Goal: Task Accomplishment & Management: Use online tool/utility

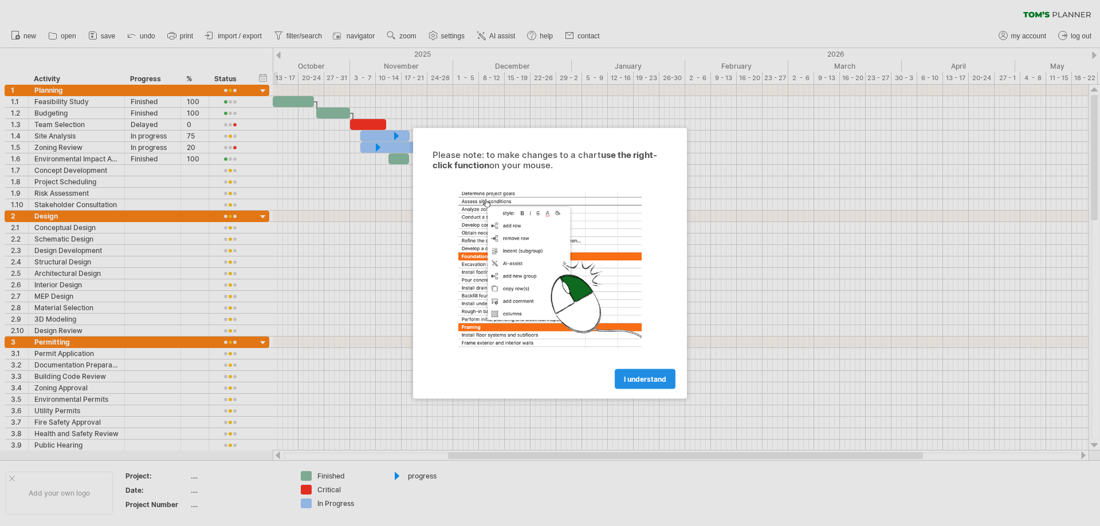
click at [648, 379] on span "I understand" at bounding box center [645, 379] width 42 height 9
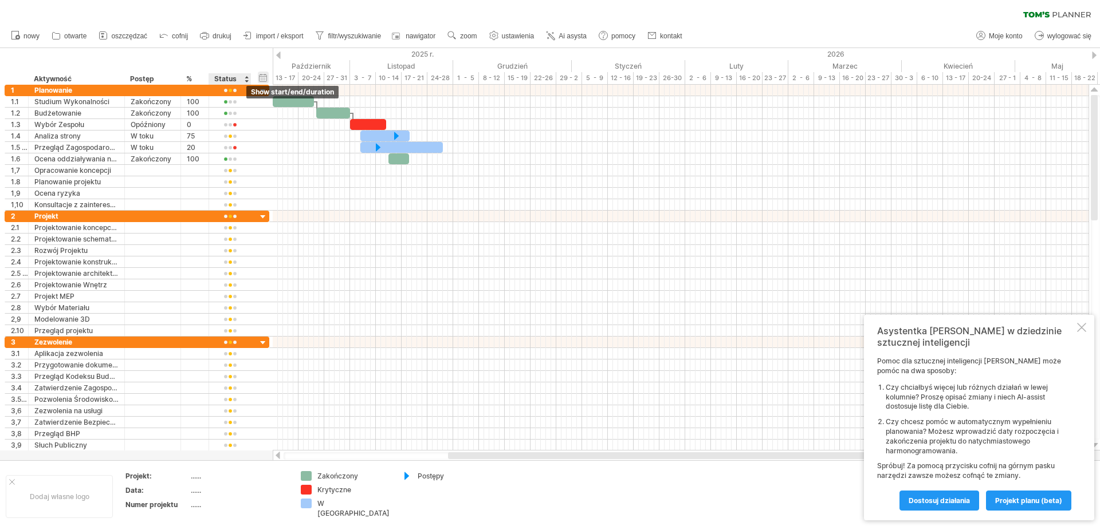
click at [261, 82] on div "ukryj start/end/duration show start/end/duration" at bounding box center [263, 78] width 11 height 12
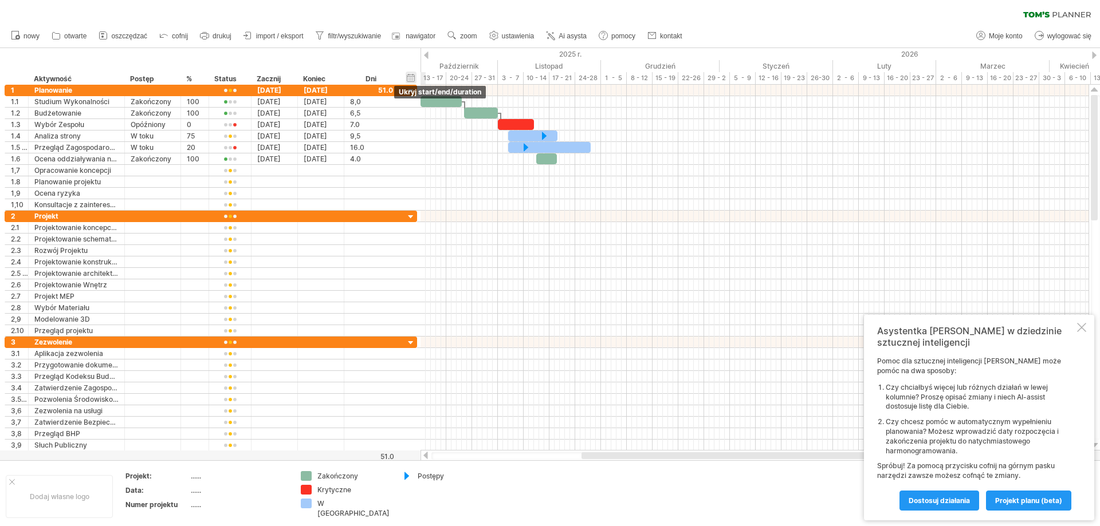
click at [415, 81] on div "ukryj start/end/duration show start/end/duration" at bounding box center [411, 78] width 11 height 12
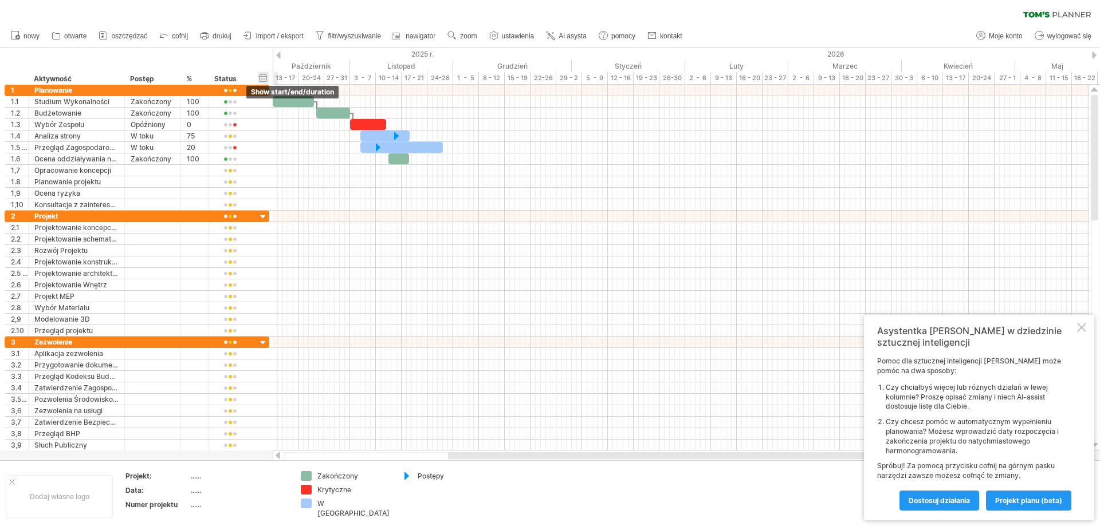
click at [263, 77] on div "ukryj start/end/duration show start/end/duration" at bounding box center [263, 78] width 11 height 12
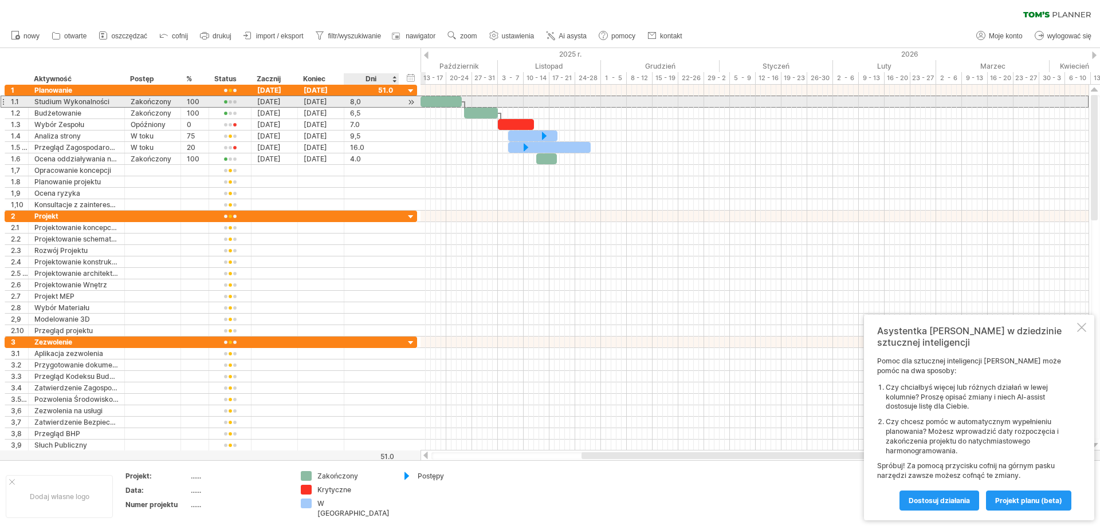
click at [363, 102] on div "8,0" at bounding box center [371, 101] width 43 height 11
type input "*"
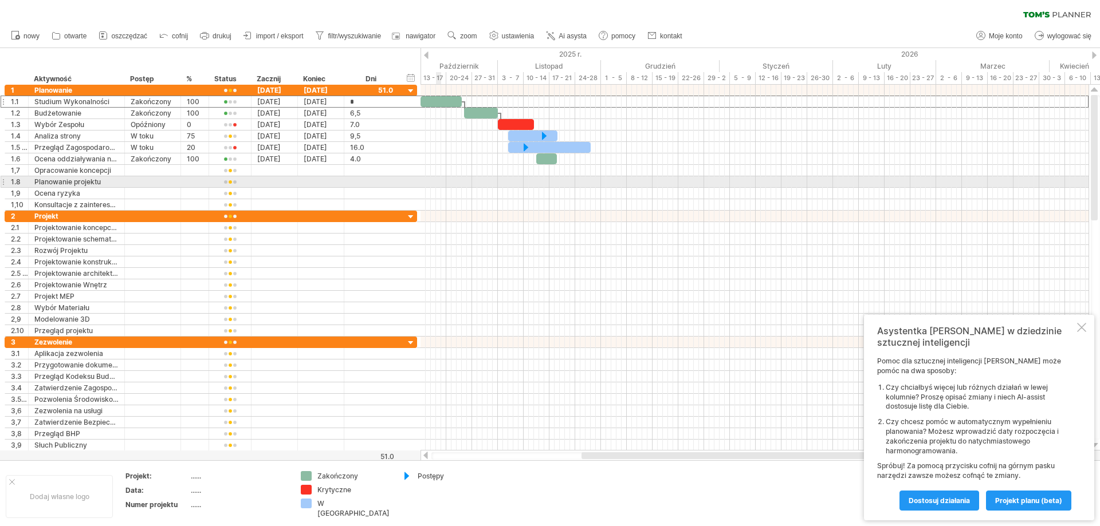
click at [438, 178] on div at bounding box center [754, 181] width 668 height 11
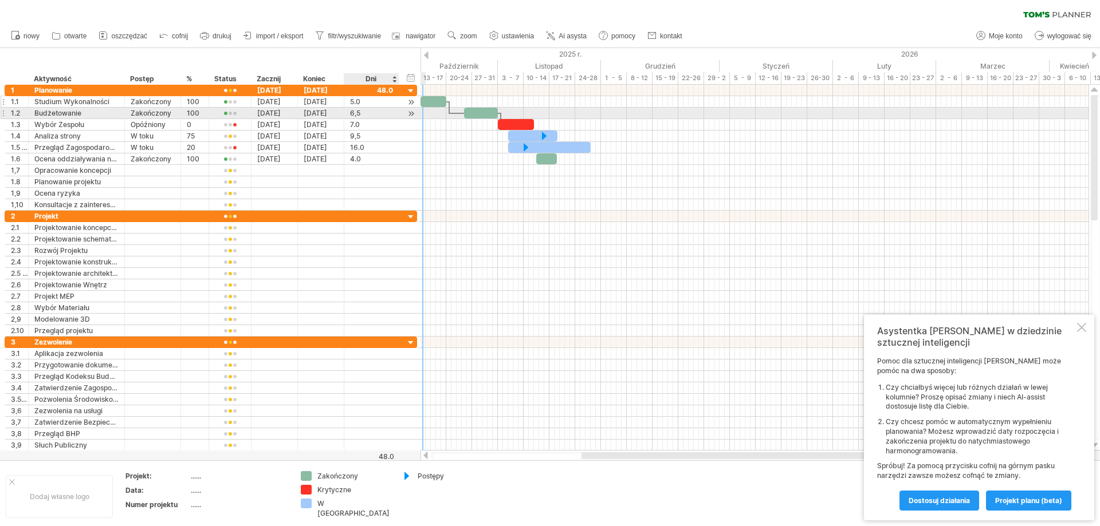
click at [363, 99] on div "5.0" at bounding box center [371, 101] width 43 height 11
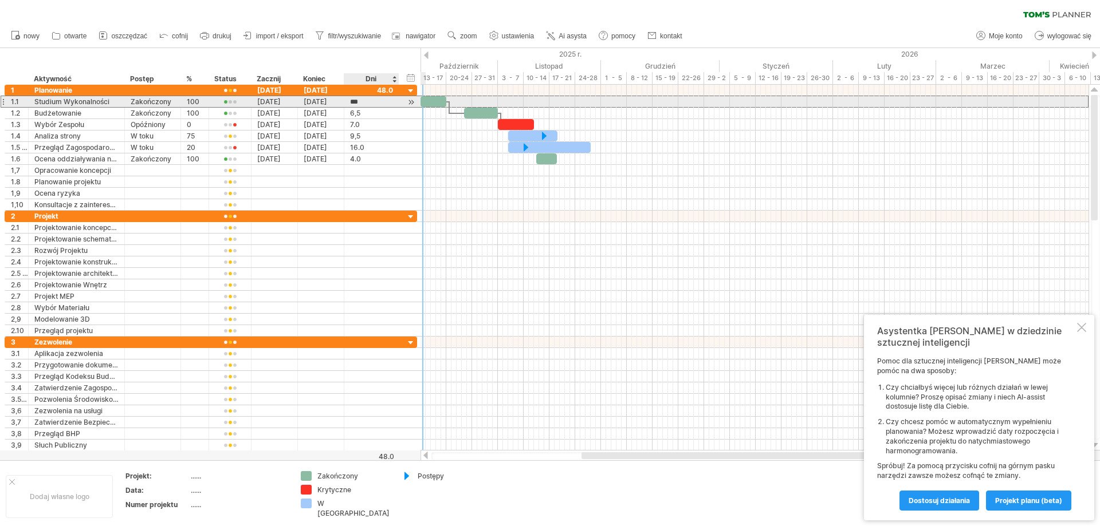
type input "*"
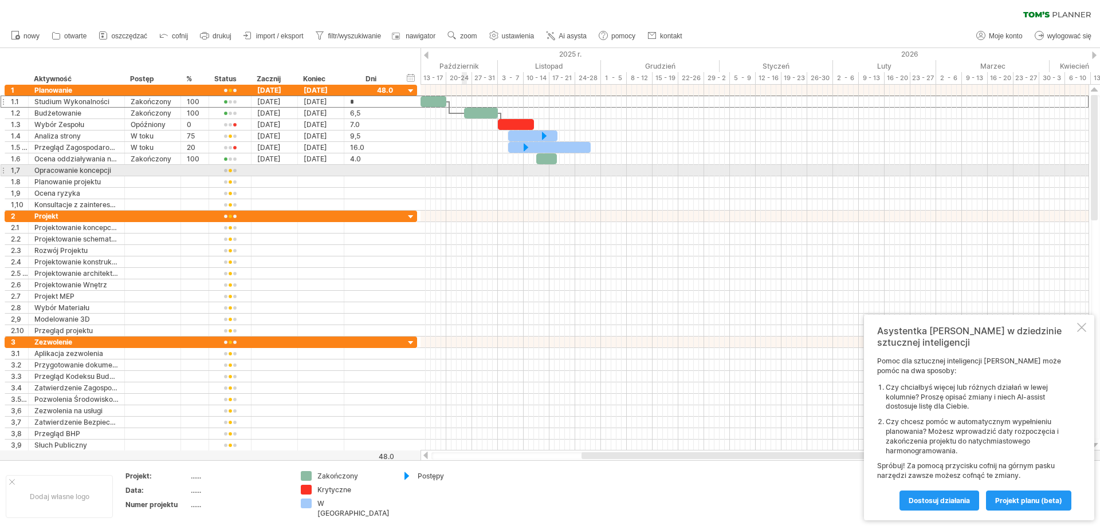
click at [467, 177] on div at bounding box center [754, 181] width 668 height 11
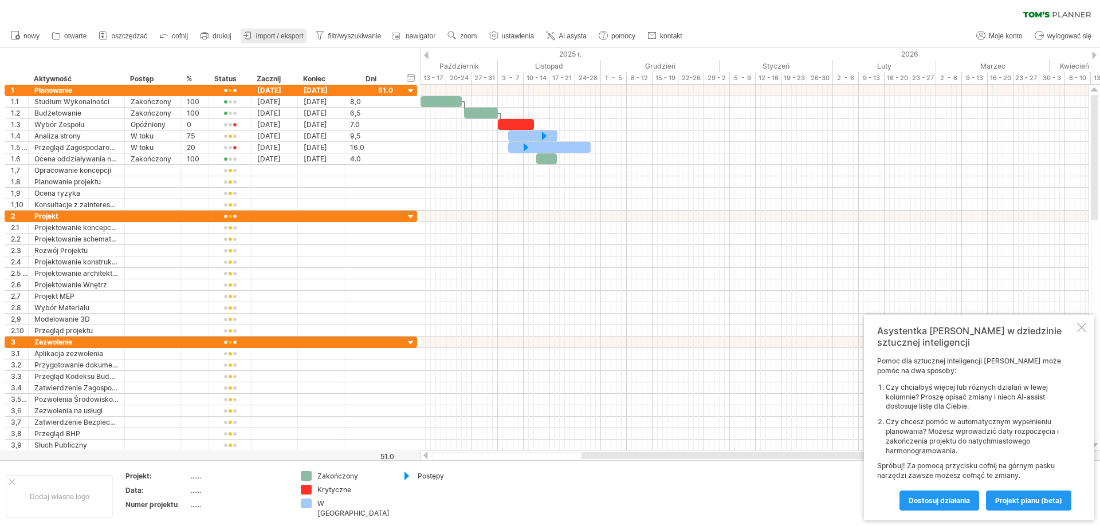
click at [277, 38] on span "import / eksport" at bounding box center [280, 36] width 48 height 8
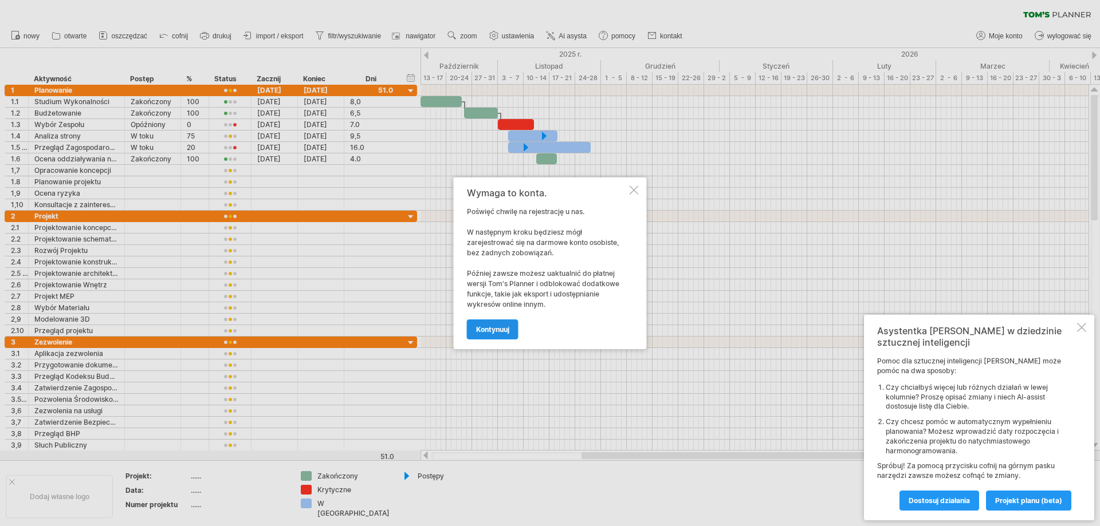
click at [509, 329] on span "Kontynuuj" at bounding box center [492, 329] width 33 height 9
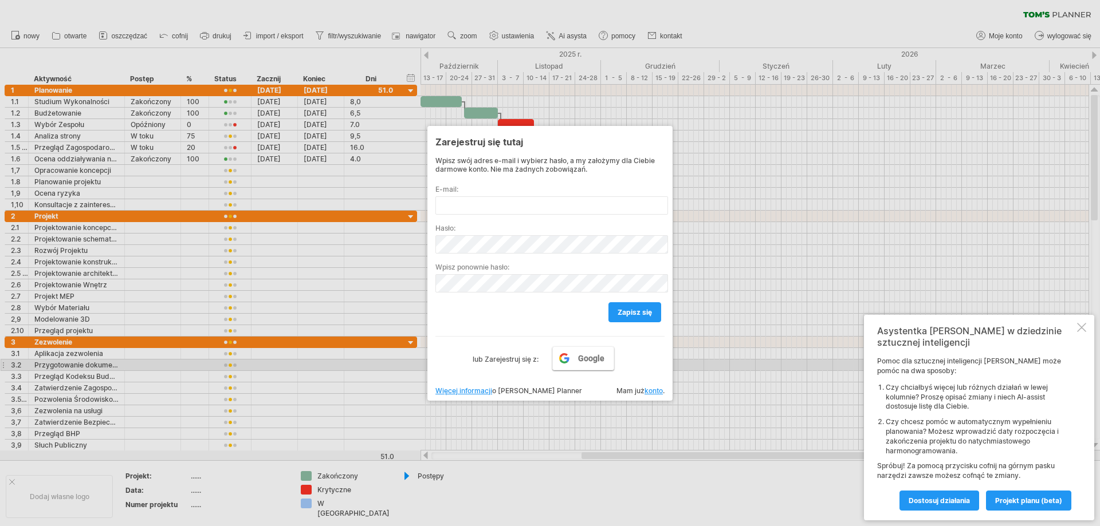
click at [575, 363] on link "Google" at bounding box center [583, 359] width 62 height 24
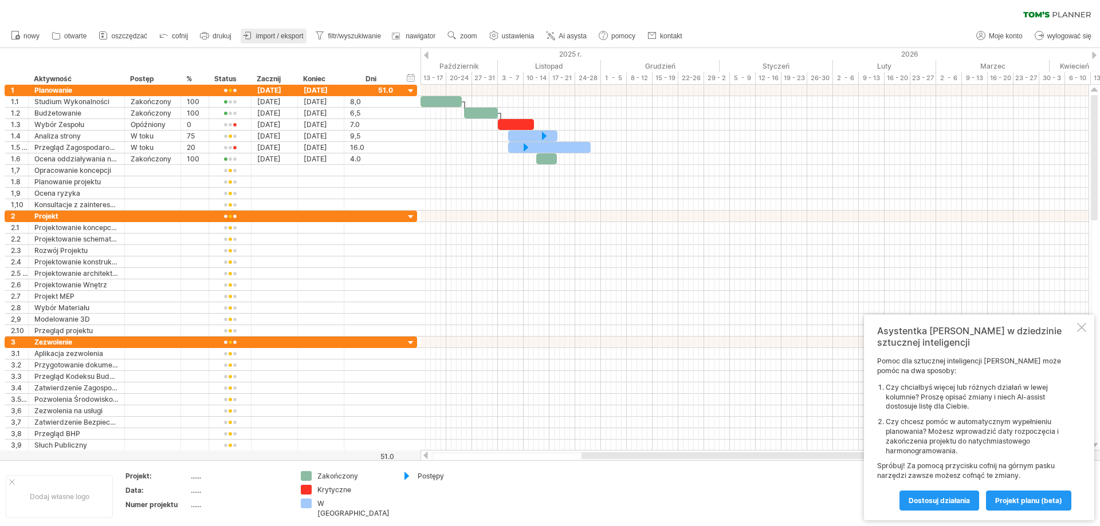
click at [261, 40] on span "import / eksport" at bounding box center [280, 36] width 48 height 8
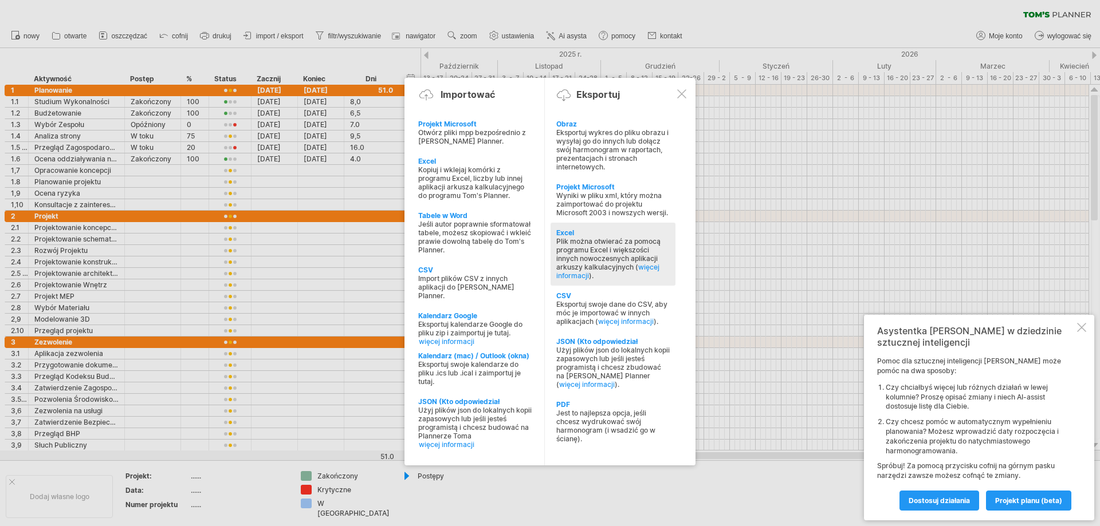
click at [620, 253] on div "Plik można otwierać za pomocą programu Excel i większości innych nowoczesnych a…" at bounding box center [612, 258] width 113 height 43
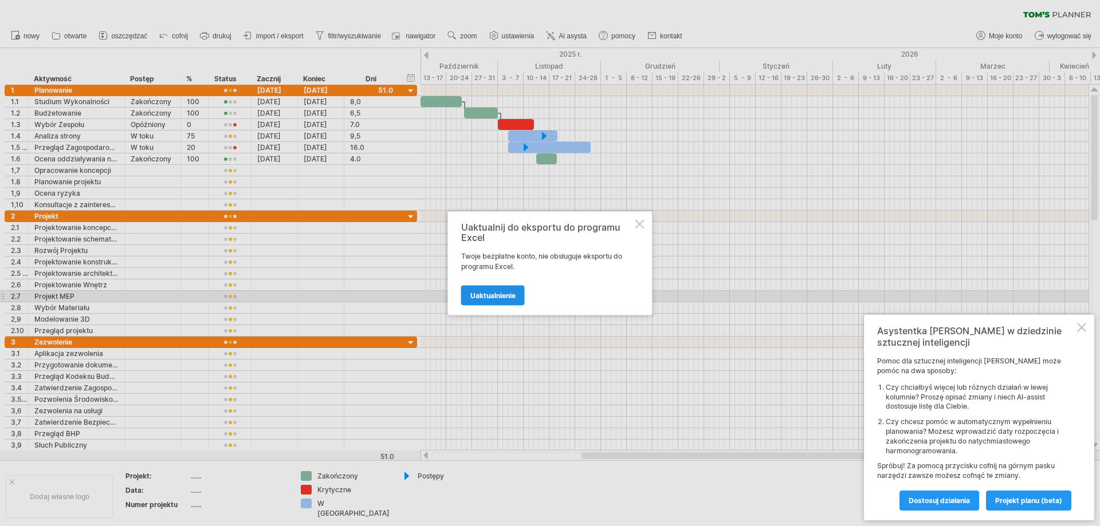
click at [493, 297] on span "Uaktualnienie" at bounding box center [492, 295] width 45 height 9
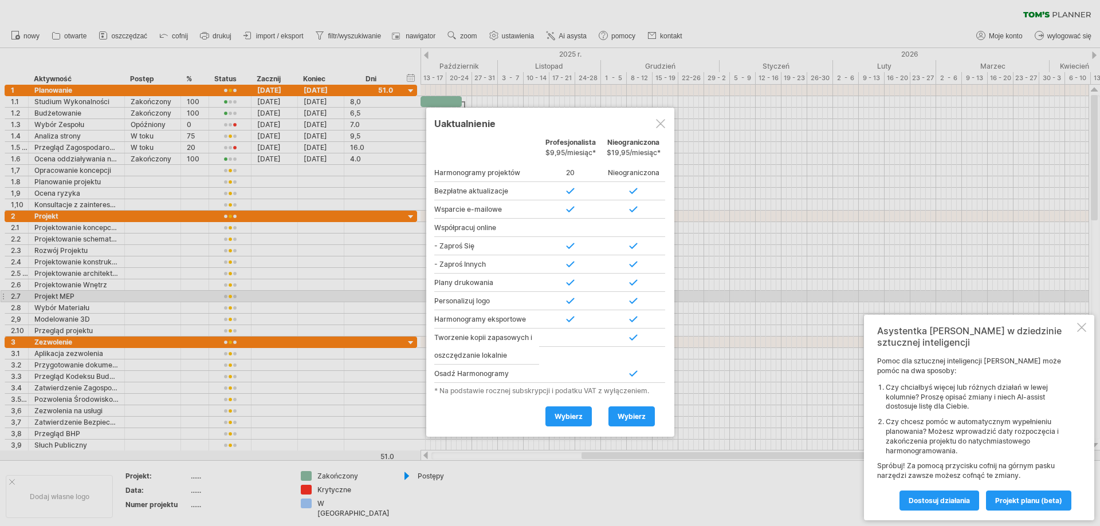
click at [662, 120] on div at bounding box center [660, 123] width 9 height 9
